Goal: Task Accomplishment & Management: Manage account settings

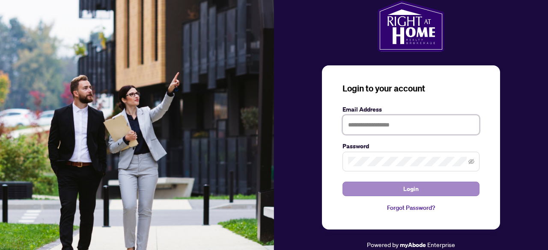
type input "**********"
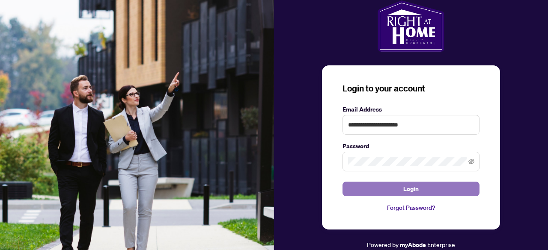
click at [390, 196] on button "Login" at bounding box center [410, 189] width 137 height 15
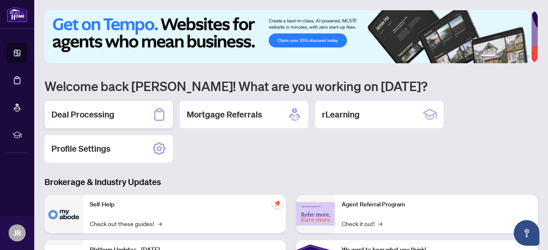
click at [81, 113] on h2 "Deal Processing" at bounding box center [82, 115] width 63 height 12
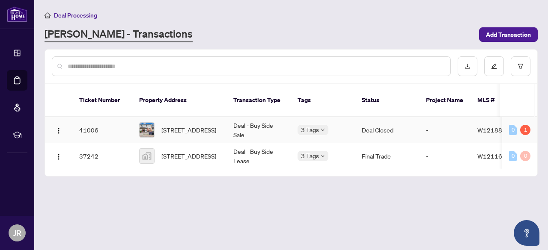
click at [250, 117] on td "Deal - Buy Side Sale" at bounding box center [258, 130] width 64 height 26
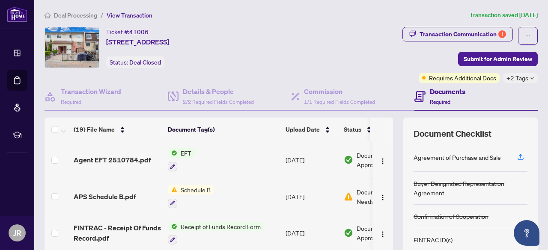
scroll to position [54, 0]
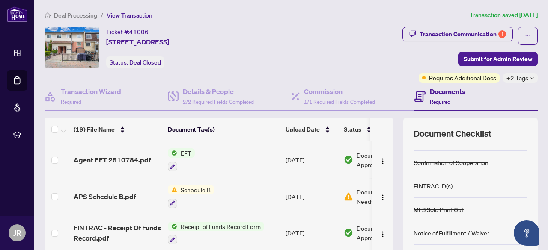
click at [203, 192] on span "Schedule B" at bounding box center [195, 189] width 37 height 9
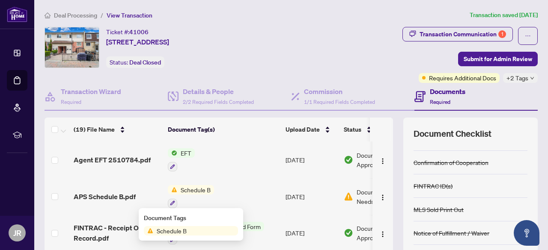
click at [203, 192] on span "Schedule B" at bounding box center [195, 189] width 37 height 9
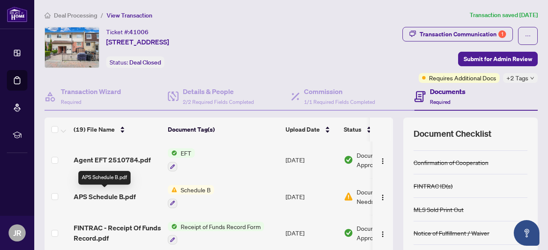
click at [121, 195] on span "APS Schedule B.pdf" at bounding box center [105, 197] width 62 height 10
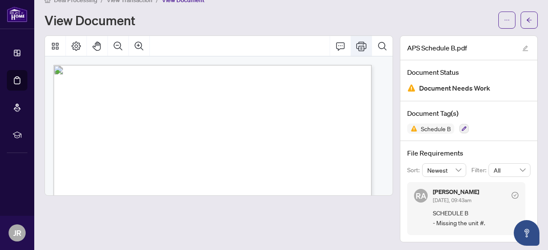
click at [352, 54] on button "Print" at bounding box center [361, 46] width 21 height 21
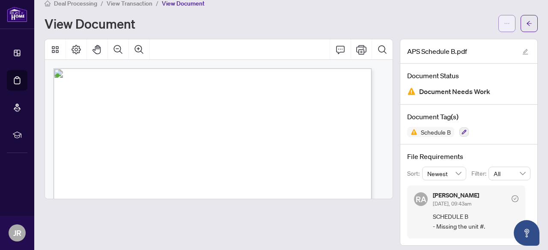
click at [504, 25] on button "button" at bounding box center [506, 23] width 17 height 17
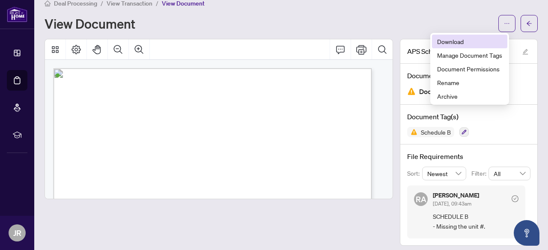
click at [464, 43] on span "Download" at bounding box center [469, 41] width 65 height 9
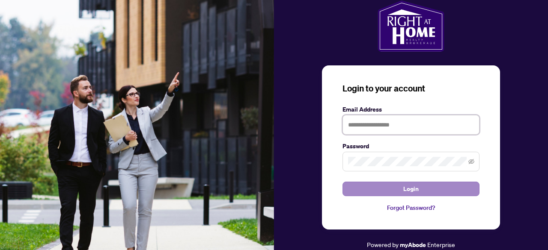
type input "**********"
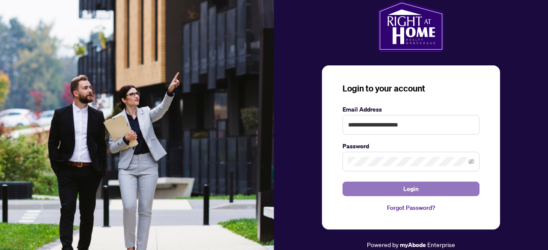
click at [366, 185] on button "Login" at bounding box center [410, 189] width 137 height 15
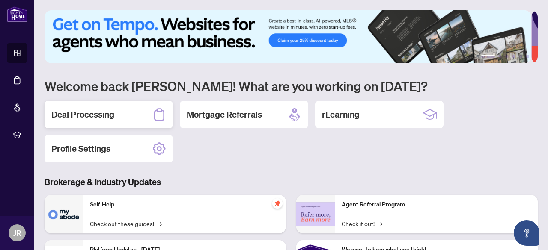
click at [116, 109] on div "Deal Processing" at bounding box center [109, 114] width 128 height 27
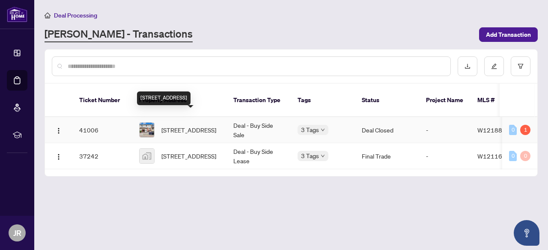
click at [194, 125] on span "[STREET_ADDRESS]" at bounding box center [188, 129] width 55 height 9
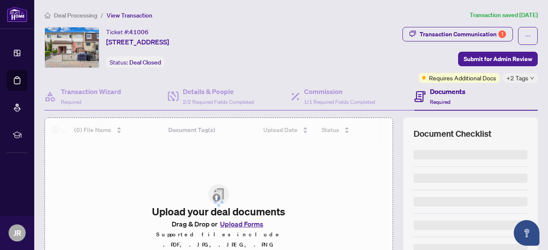
scroll to position [107, 0]
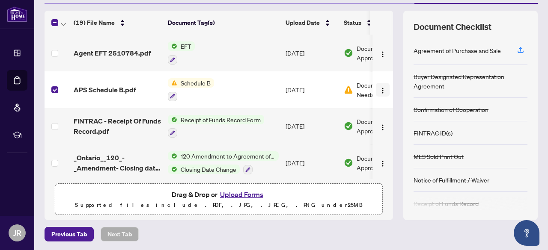
click at [379, 88] on img "button" at bounding box center [382, 90] width 7 height 7
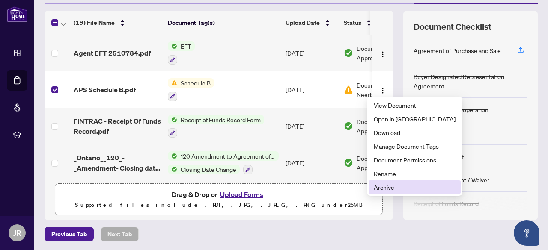
click at [393, 188] on span "Archive" at bounding box center [415, 187] width 82 height 9
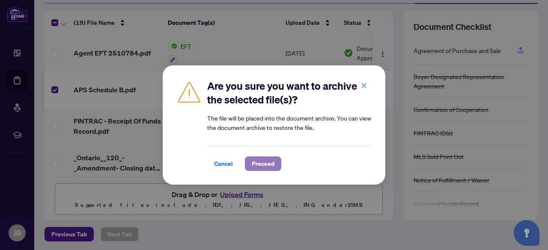
click at [270, 163] on span "Proceed" at bounding box center [263, 164] width 23 height 14
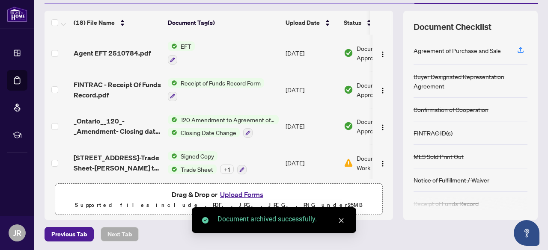
click at [241, 193] on button "Upload Forms" at bounding box center [241, 194] width 48 height 11
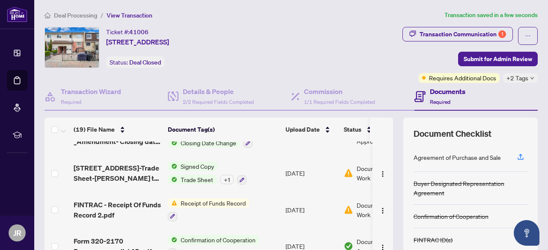
scroll to position [128, 0]
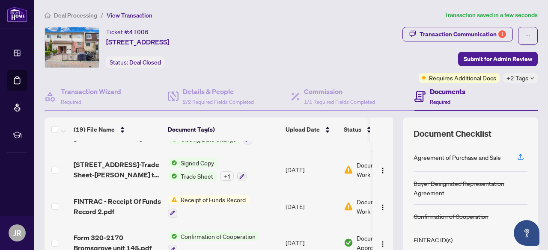
click at [251, 197] on td "Receipt of Funds Record" at bounding box center [223, 206] width 118 height 37
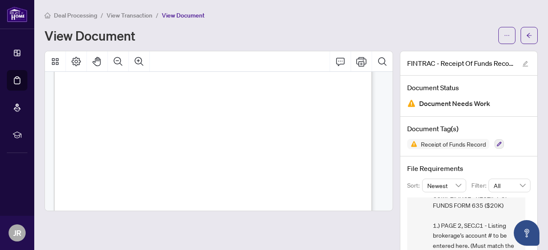
scroll to position [197, 0]
click at [122, 17] on span "View Transaction" at bounding box center [130, 16] width 46 height 8
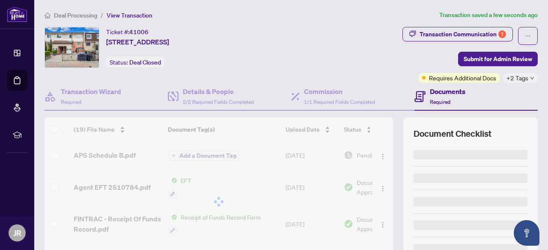
click at [77, 13] on span "Deal Processing" at bounding box center [75, 16] width 43 height 8
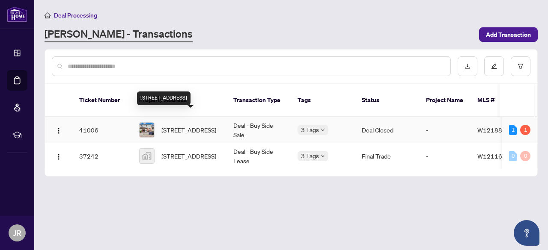
click at [191, 125] on span "[STREET_ADDRESS]" at bounding box center [188, 129] width 55 height 9
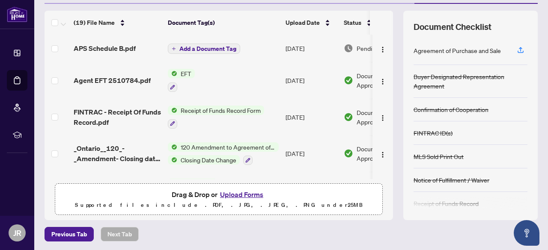
scroll to position [107, 0]
click at [226, 193] on button "Upload Forms" at bounding box center [241, 194] width 48 height 11
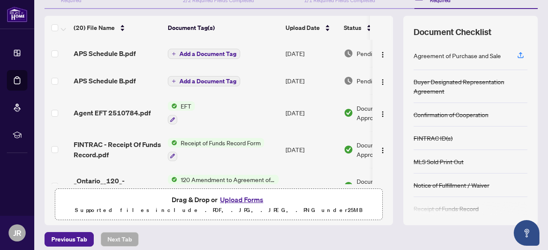
scroll to position [98, 0]
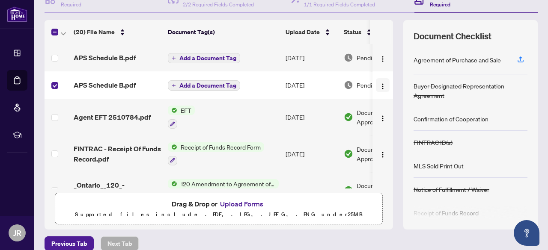
click at [379, 84] on button "button" at bounding box center [383, 85] width 14 height 14
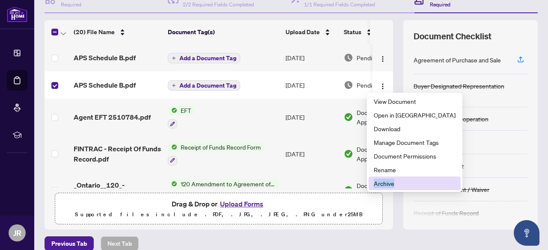
drag, startPoint x: 399, startPoint y: 174, endPoint x: 398, endPoint y: 179, distance: 4.3
click at [398, 179] on ul "View Document Open in [GEOGRAPHIC_DATA] Download Manage Document Tags Document …" at bounding box center [414, 142] width 95 height 99
click at [398, 179] on li "Archive" at bounding box center [415, 184] width 92 height 14
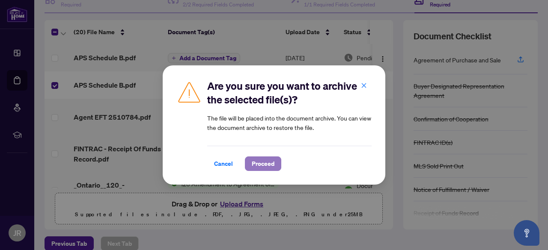
click at [252, 165] on span "Proceed" at bounding box center [263, 164] width 23 height 14
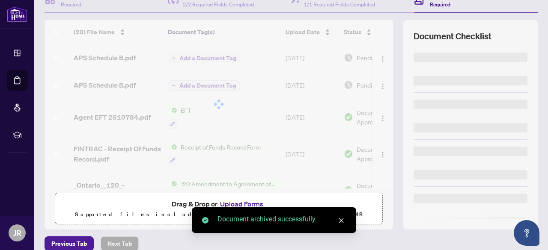
scroll to position [0, 0]
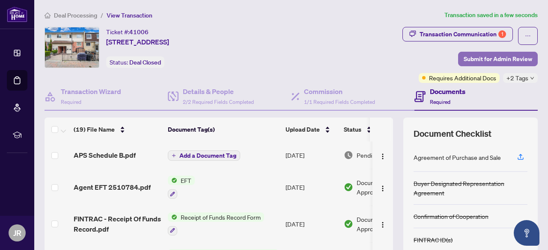
click at [474, 60] on span "Submit for Admin Review" at bounding box center [498, 59] width 68 height 14
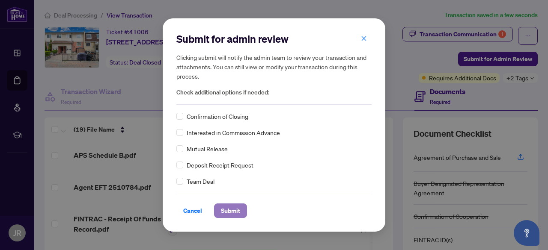
click at [235, 214] on span "Submit" at bounding box center [230, 211] width 19 height 14
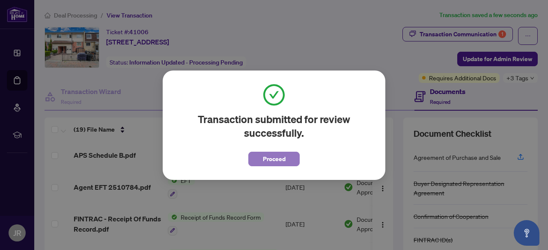
click at [282, 158] on span "Proceed" at bounding box center [274, 159] width 23 height 14
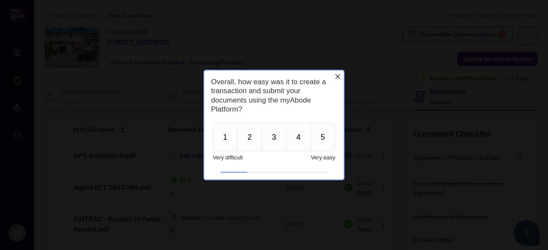
click at [340, 73] on div "Close button" at bounding box center [337, 76] width 7 height 7
